Goal: Task Accomplishment & Management: Manage account settings

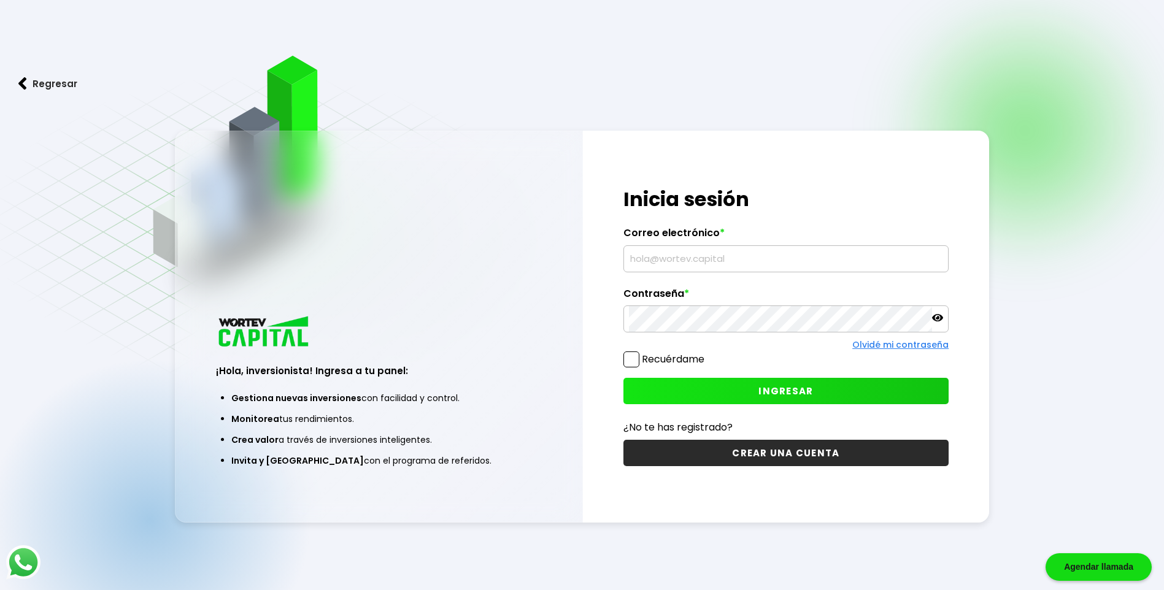
type input "[EMAIL_ADDRESS][DOMAIN_NAME]"
click at [938, 323] on icon at bounding box center [937, 317] width 11 height 11
click at [807, 393] on span "INGRESAR" at bounding box center [785, 391] width 55 height 13
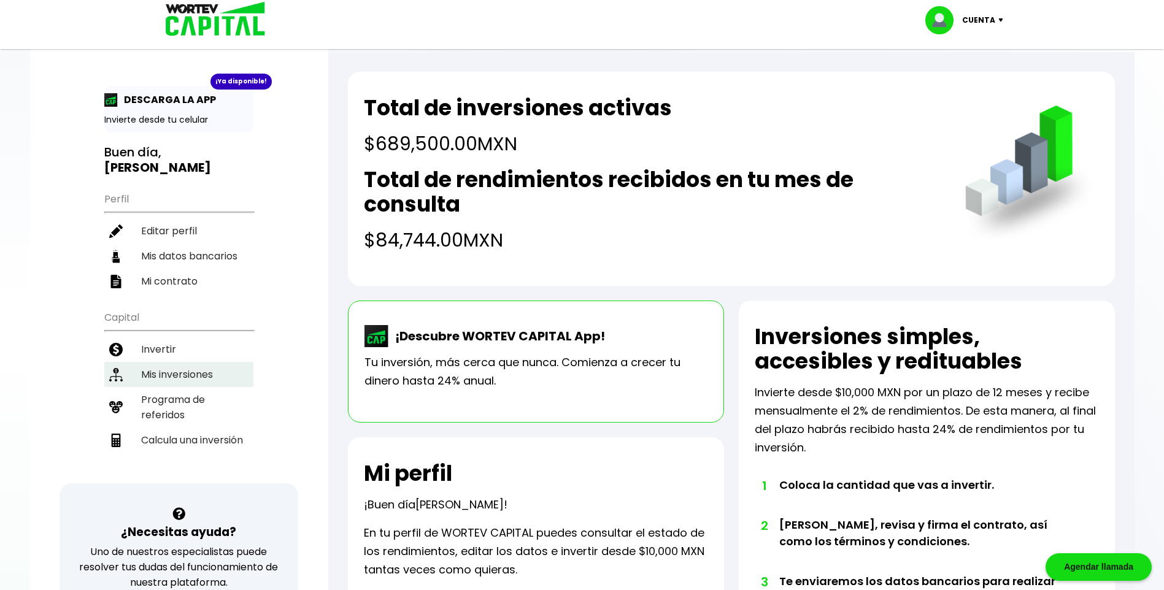
drag, startPoint x: 174, startPoint y: 360, endPoint x: 183, endPoint y: 359, distance: 8.7
click at [174, 362] on li "Mis inversiones" at bounding box center [178, 374] width 149 height 25
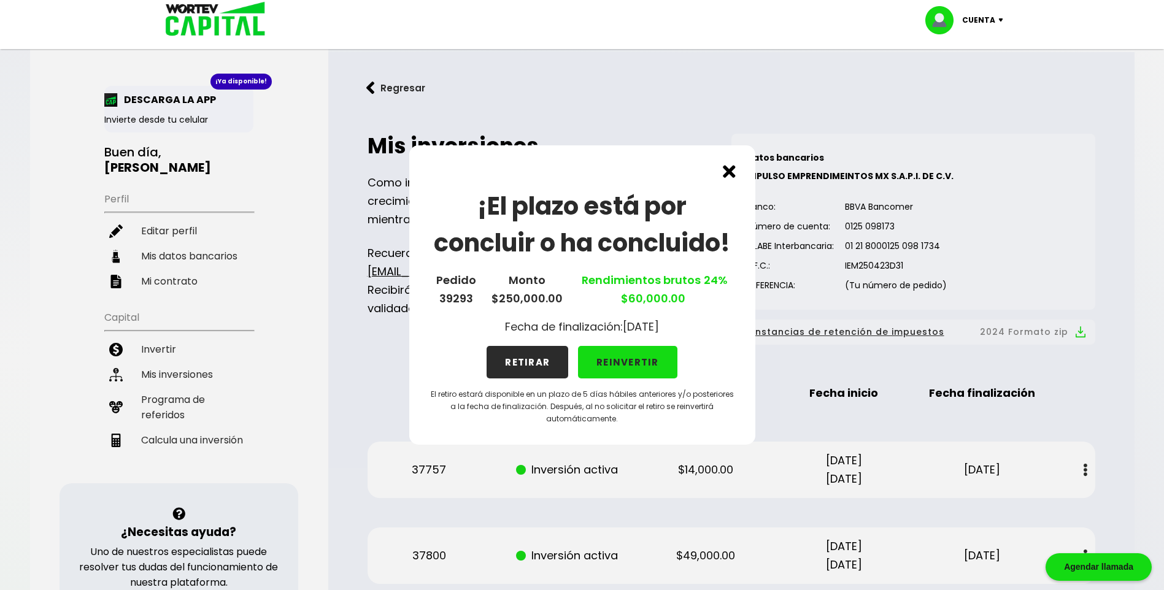
click at [617, 361] on button "REINVERTIR" at bounding box center [627, 362] width 99 height 33
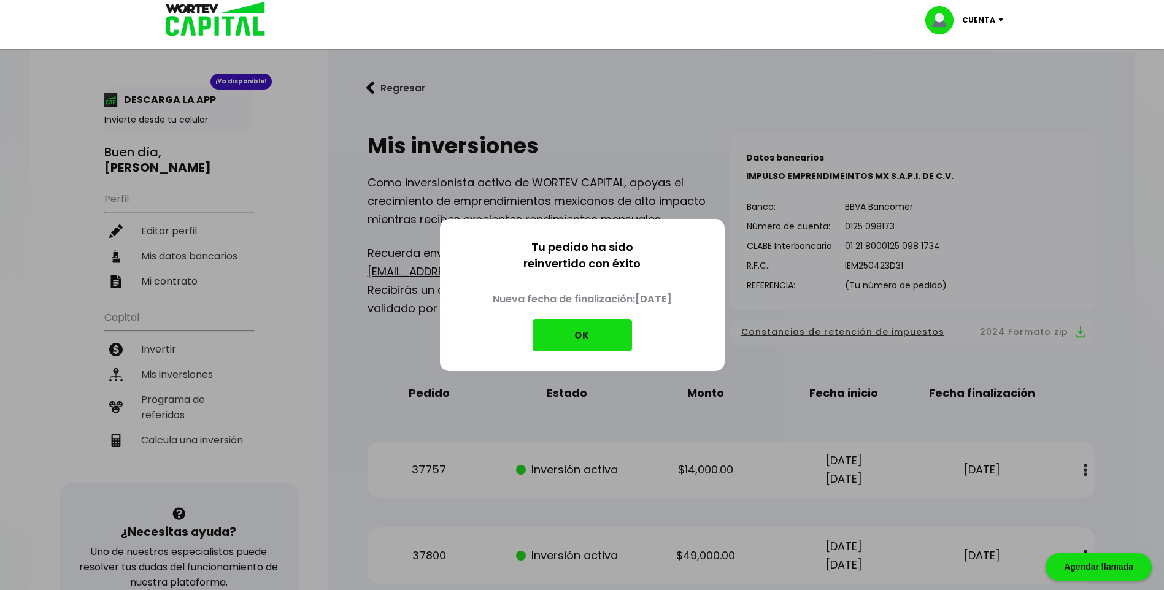
click at [592, 334] on button "OK" at bounding box center [582, 335] width 99 height 33
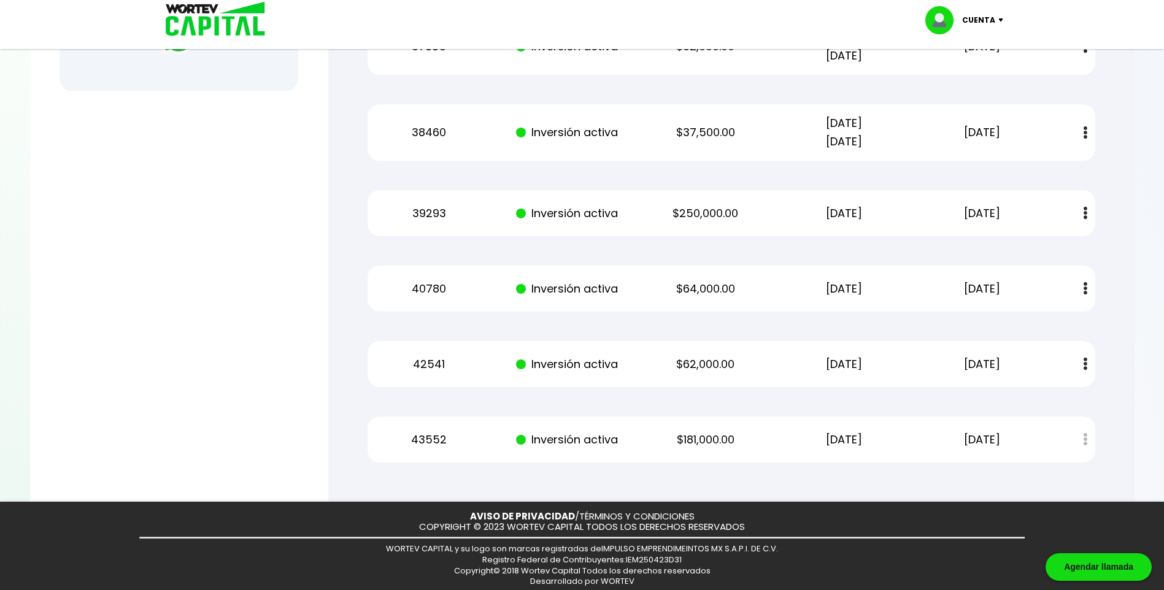
scroll to position [602, 0]
